Goal: Information Seeking & Learning: Learn about a topic

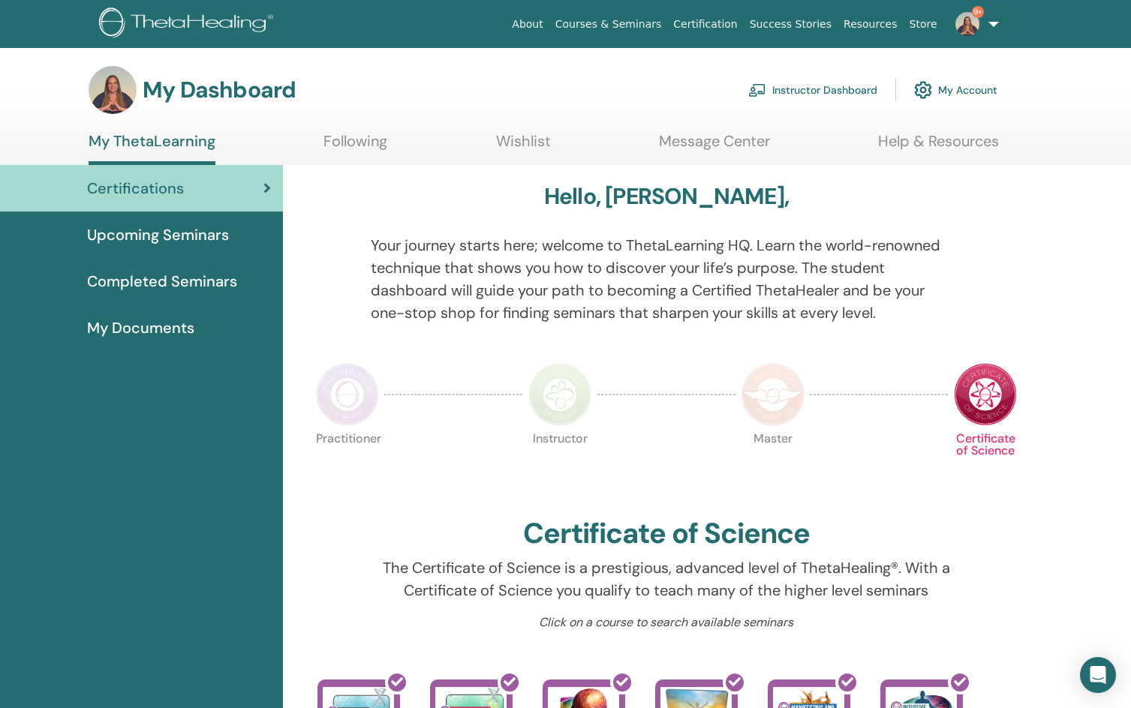
click at [832, 86] on link "Instructor Dashboard" at bounding box center [812, 90] width 129 height 33
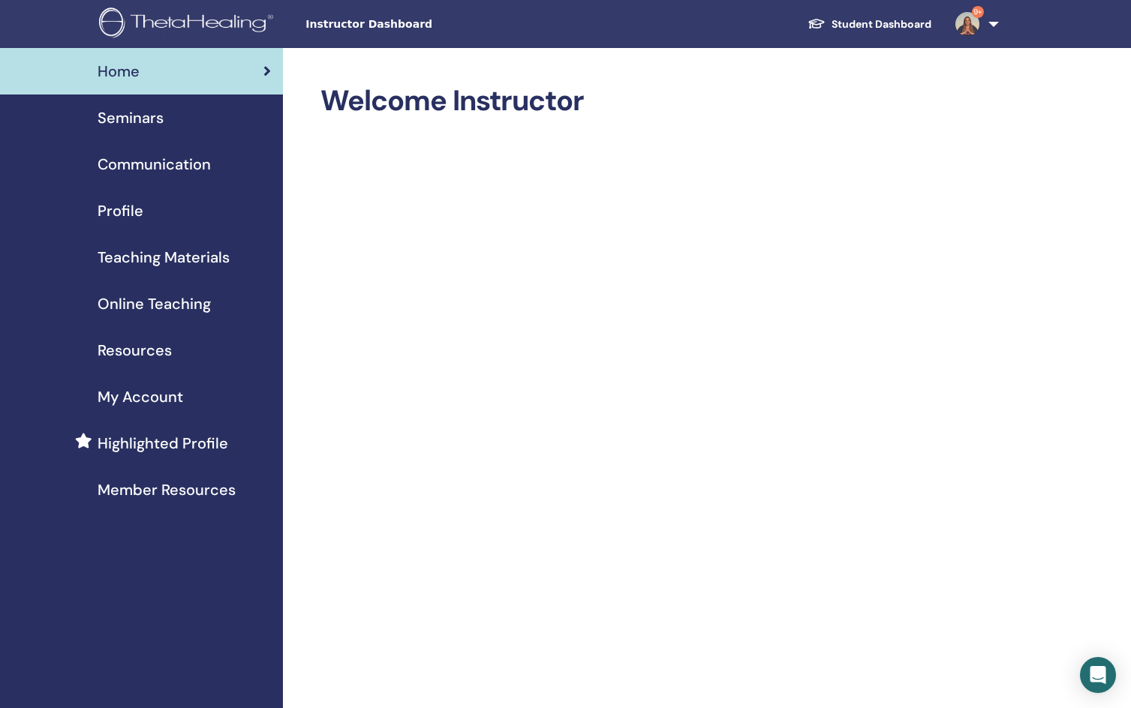
click at [145, 305] on span "Online Teaching" at bounding box center [154, 304] width 113 height 23
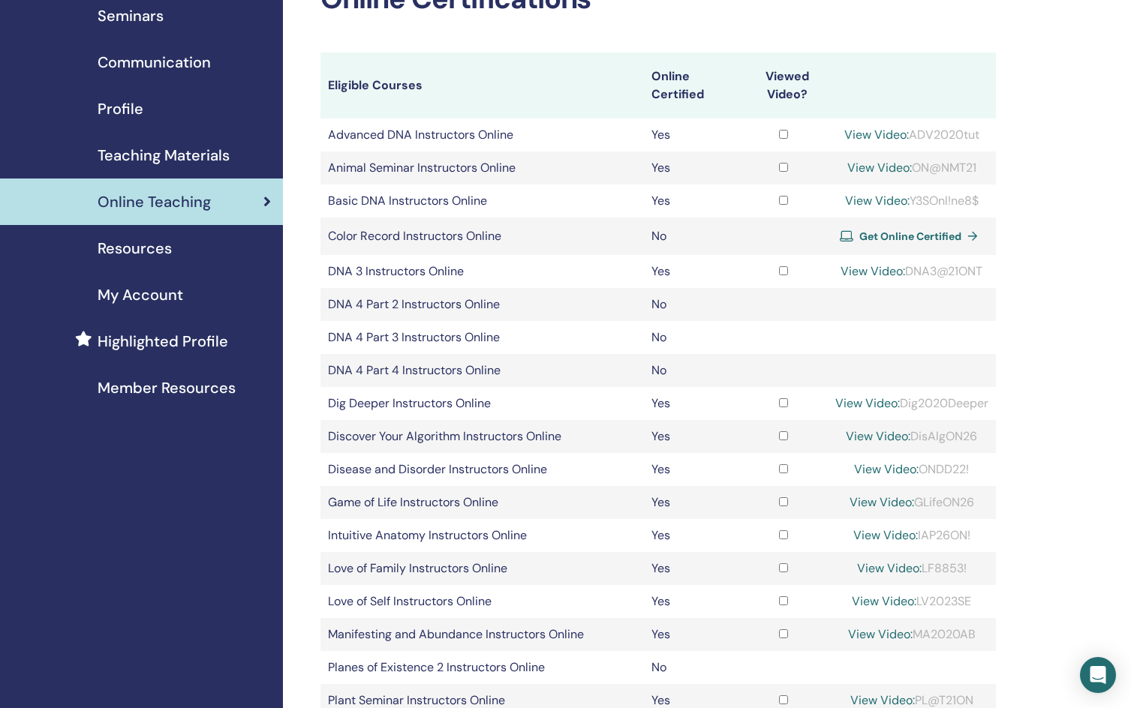
scroll to position [176, 0]
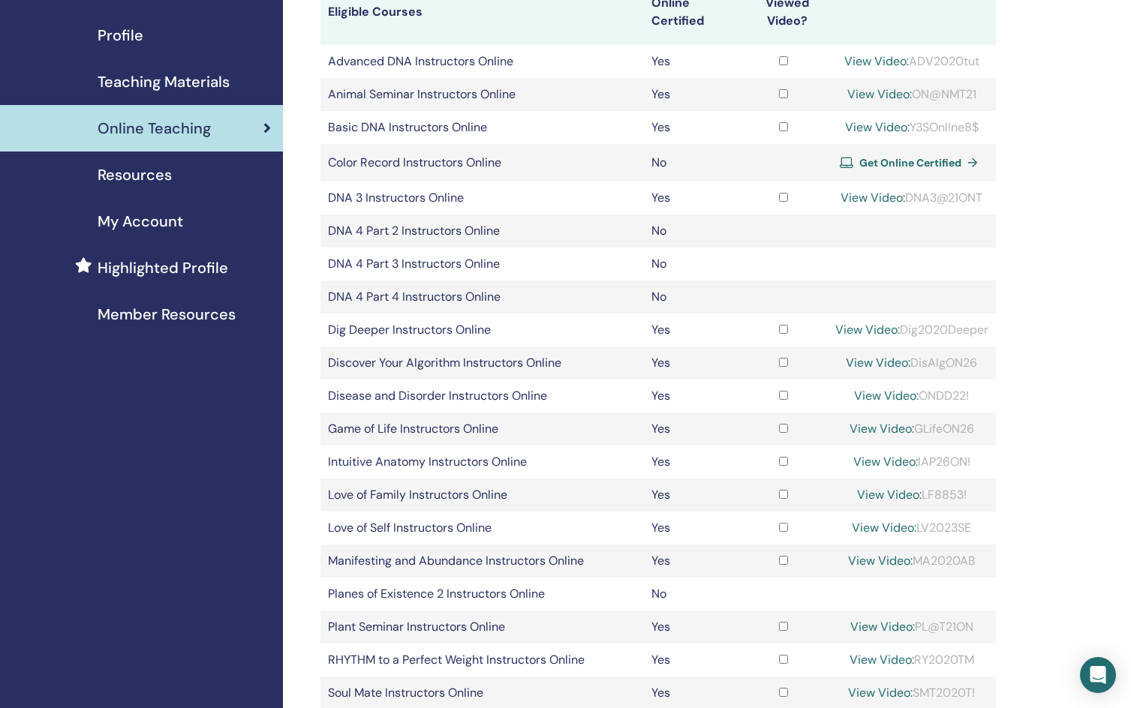
copy div "DisAlgON26"
drag, startPoint x: 982, startPoint y: 362, endPoint x: 908, endPoint y: 363, distance: 73.5
click at [908, 363] on div "View Video: DisAlgON26" at bounding box center [911, 363] width 153 height 18
click at [854, 361] on link "View Video:" at bounding box center [878, 363] width 65 height 16
